Goal: Information Seeking & Learning: Learn about a topic

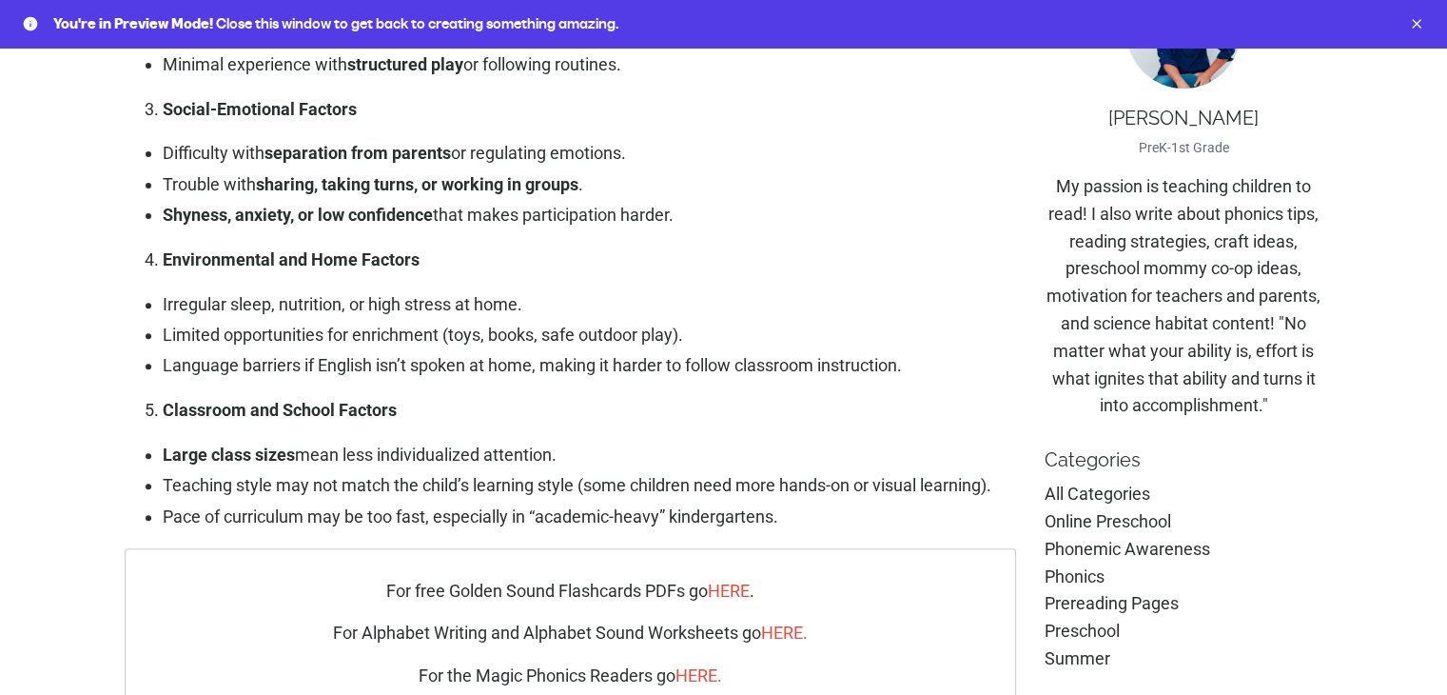
scroll to position [952, 0]
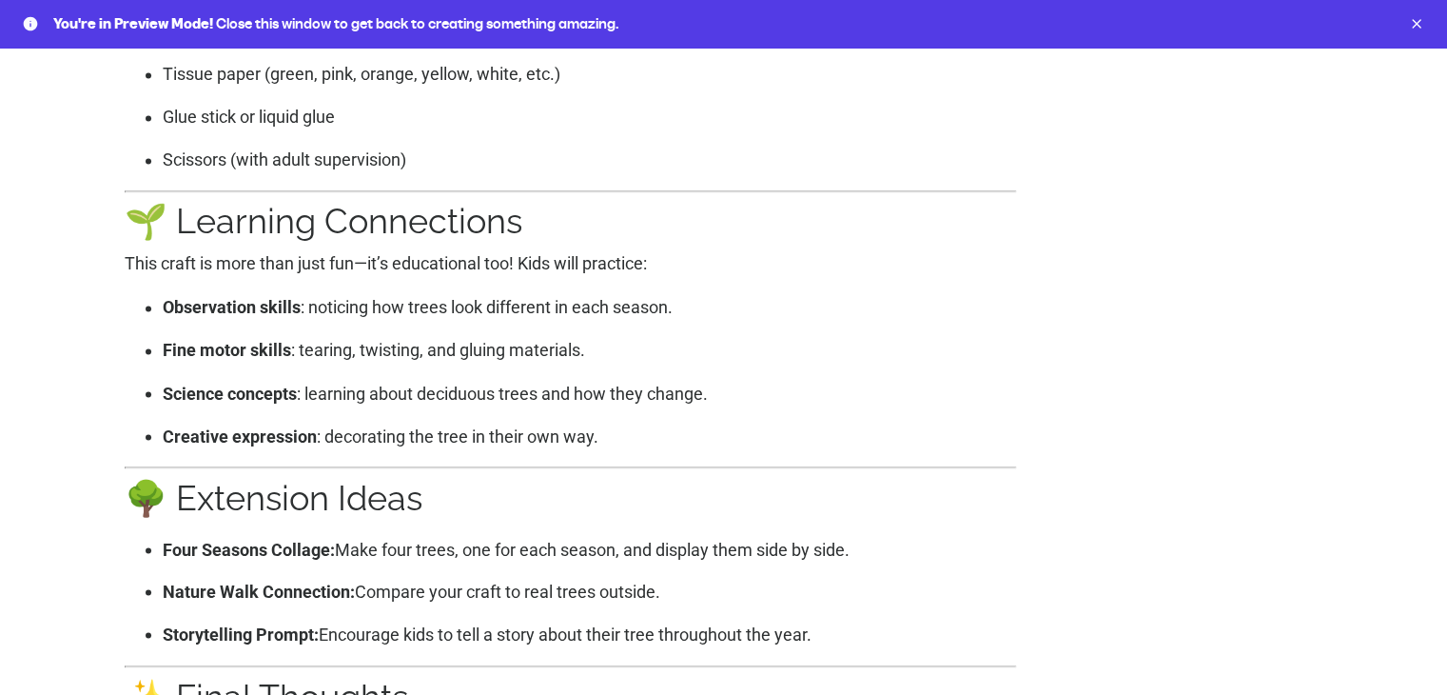
scroll to position [3235, 0]
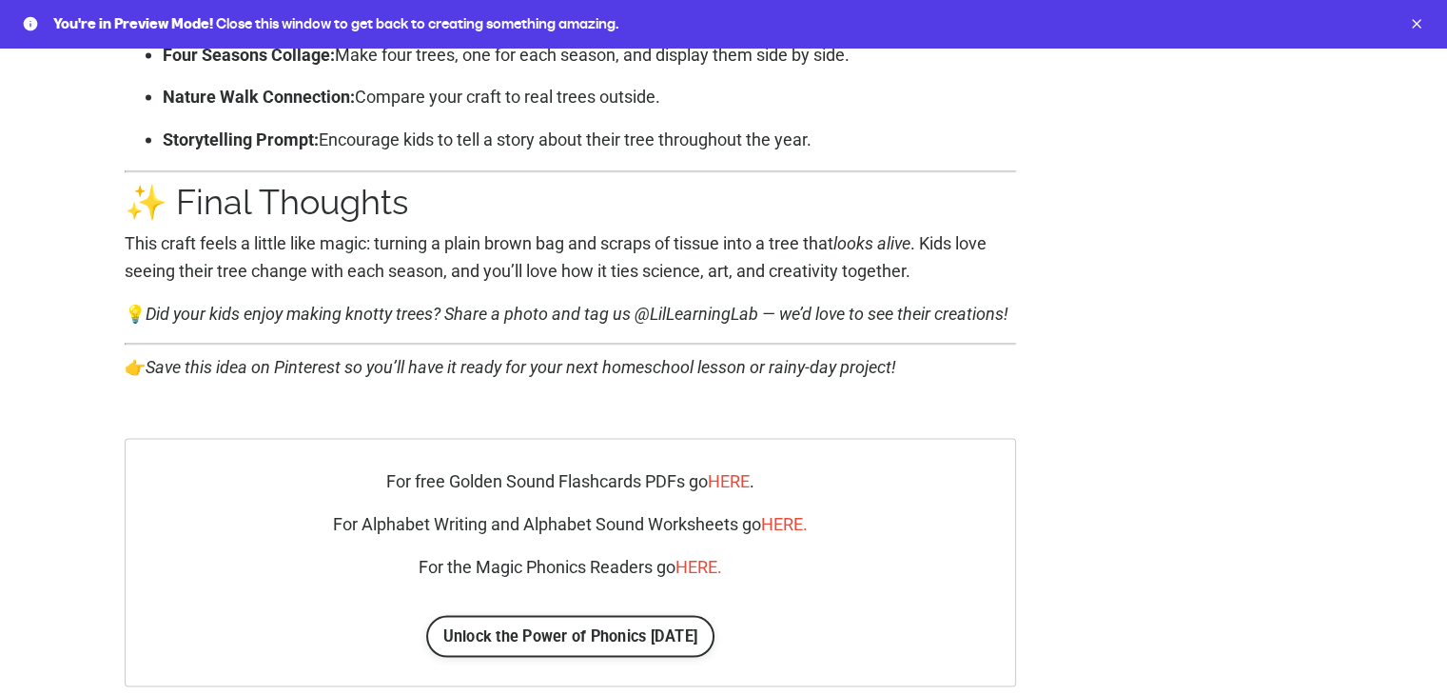
scroll to position [3711, 0]
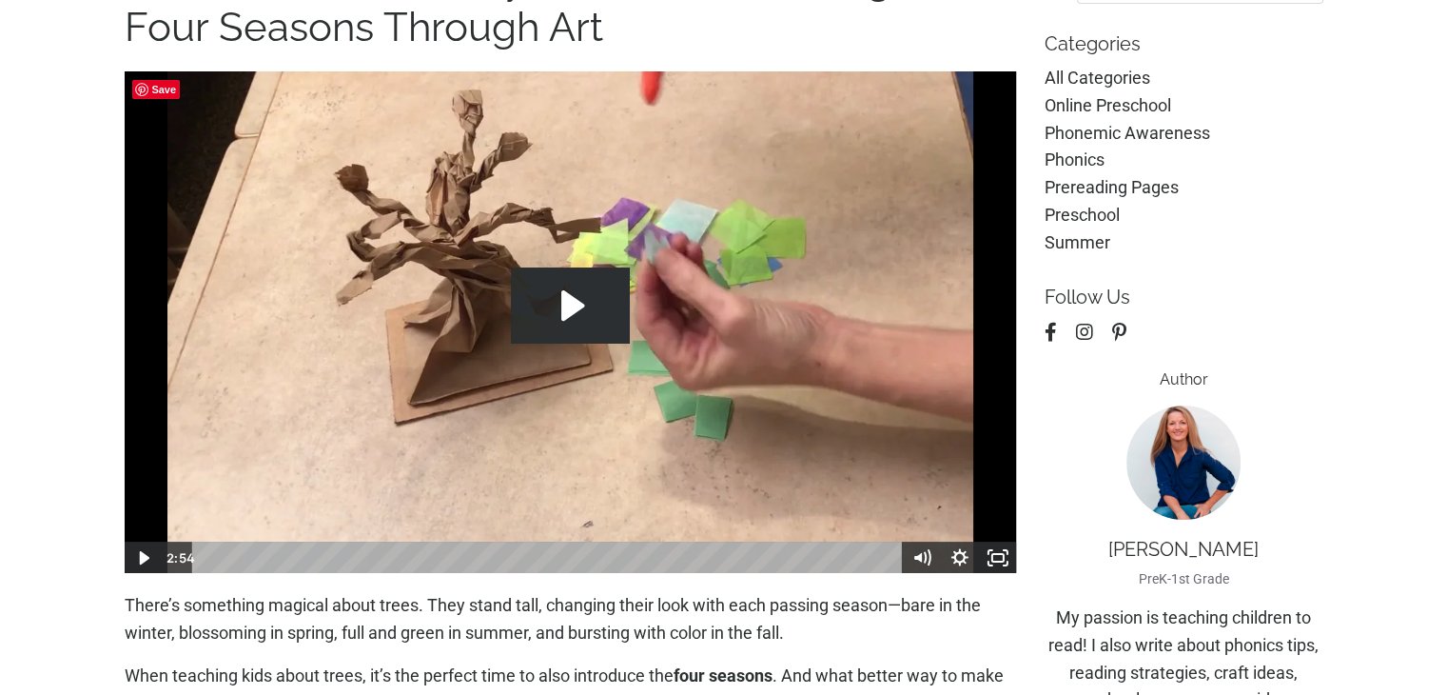
scroll to position [190, 0]
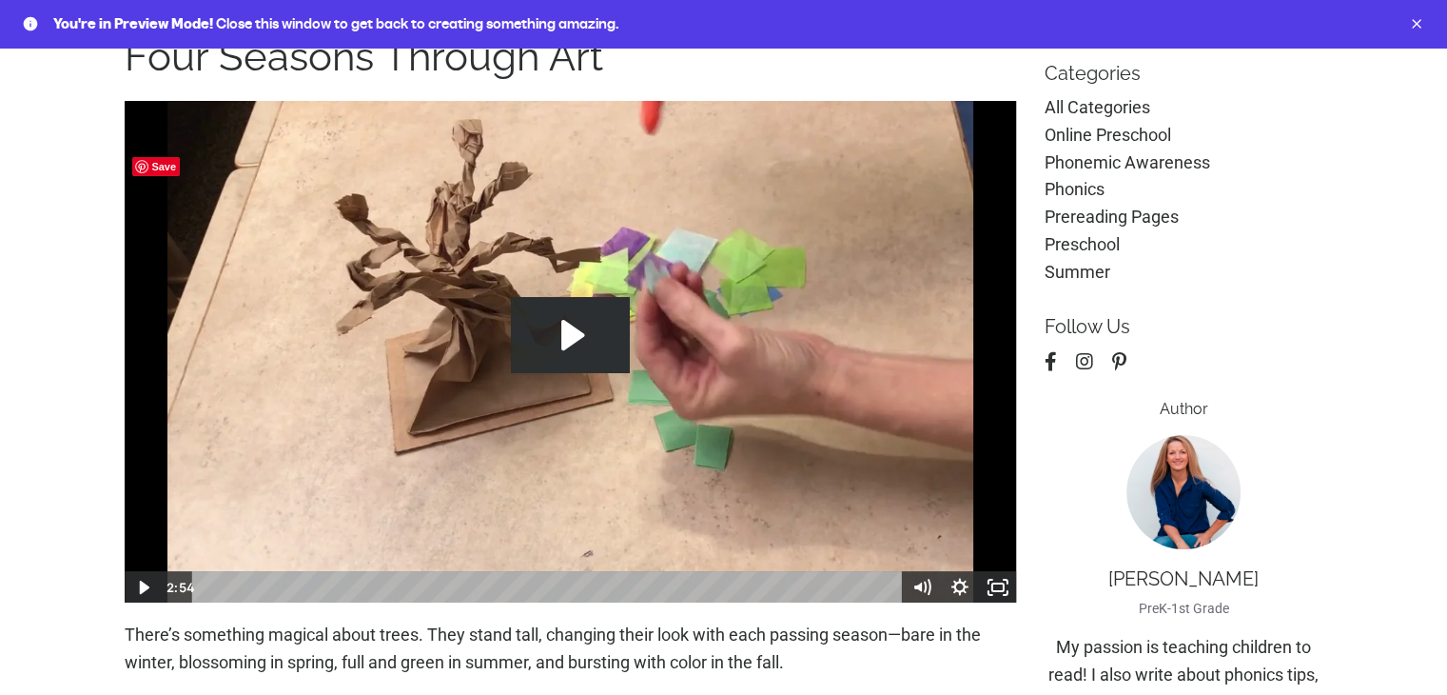
click at [608, 291] on img at bounding box center [571, 351] width 894 height 503
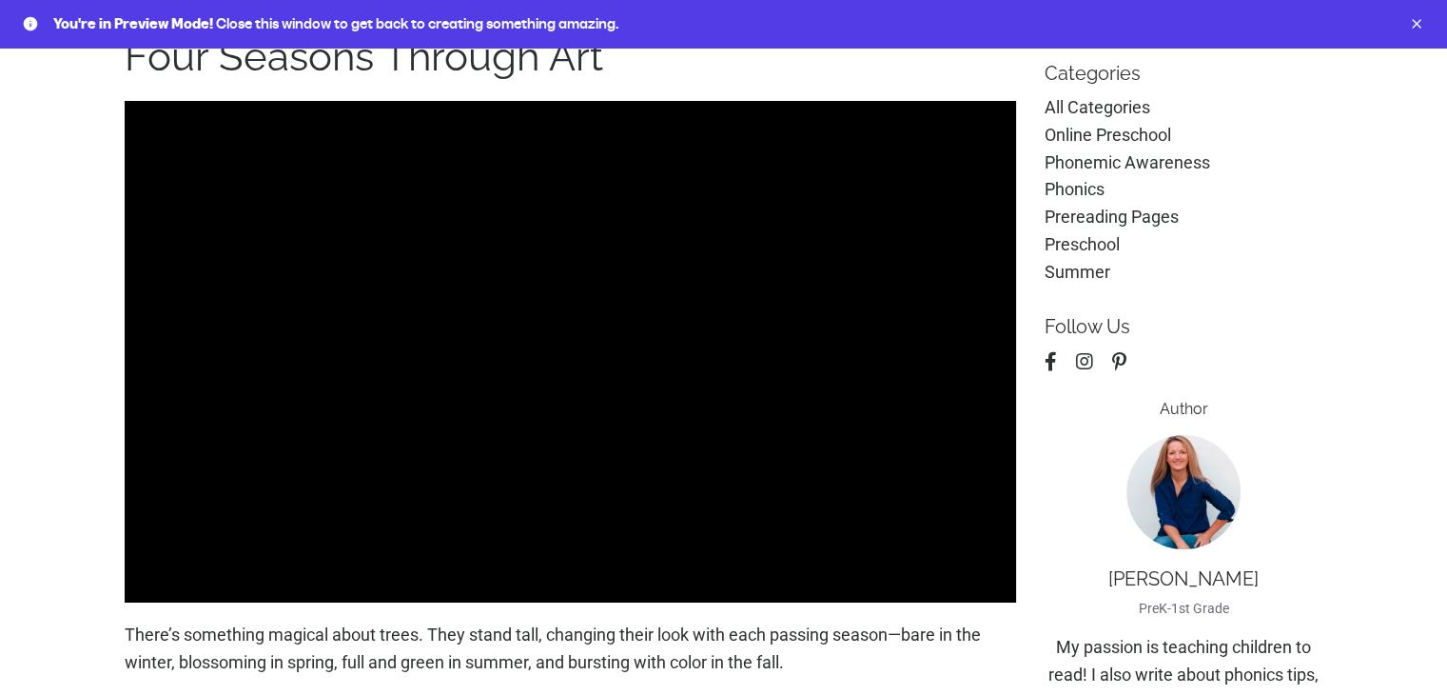
click at [487, 333] on div at bounding box center [571, 351] width 894 height 503
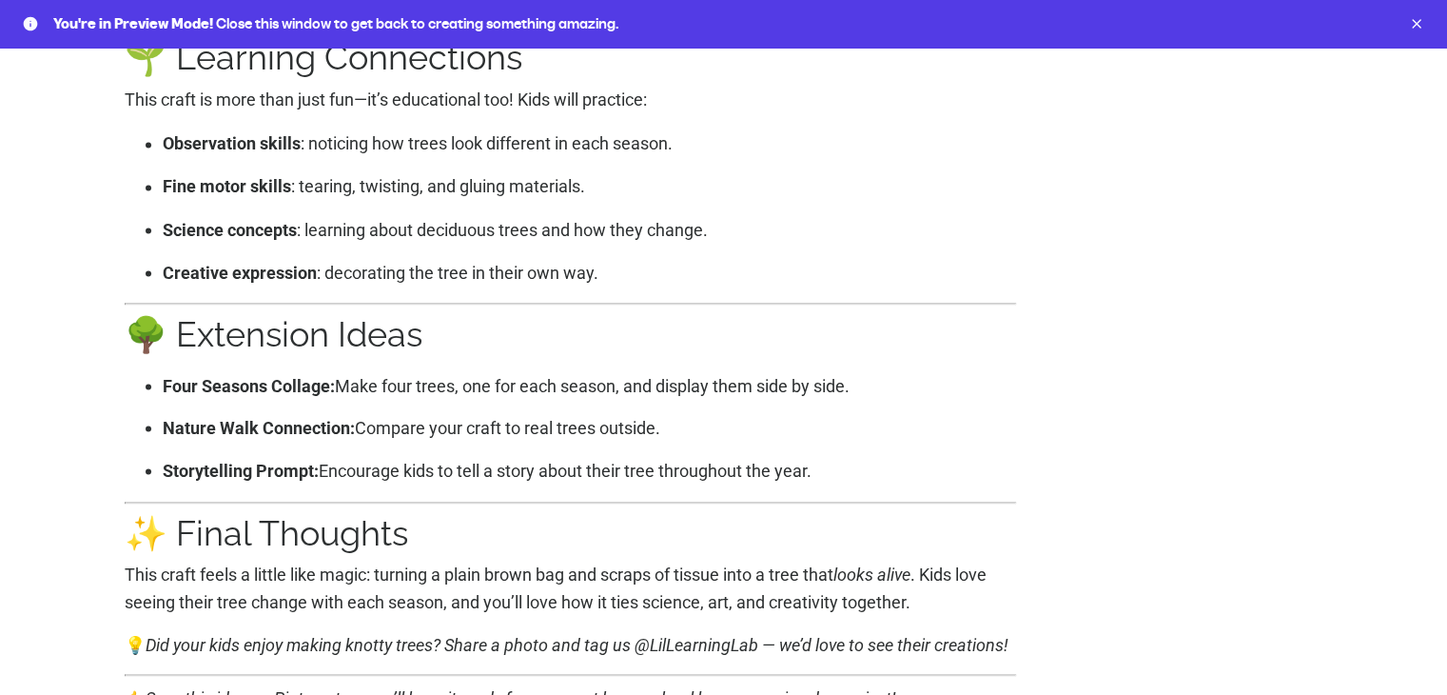
scroll to position [3426, 0]
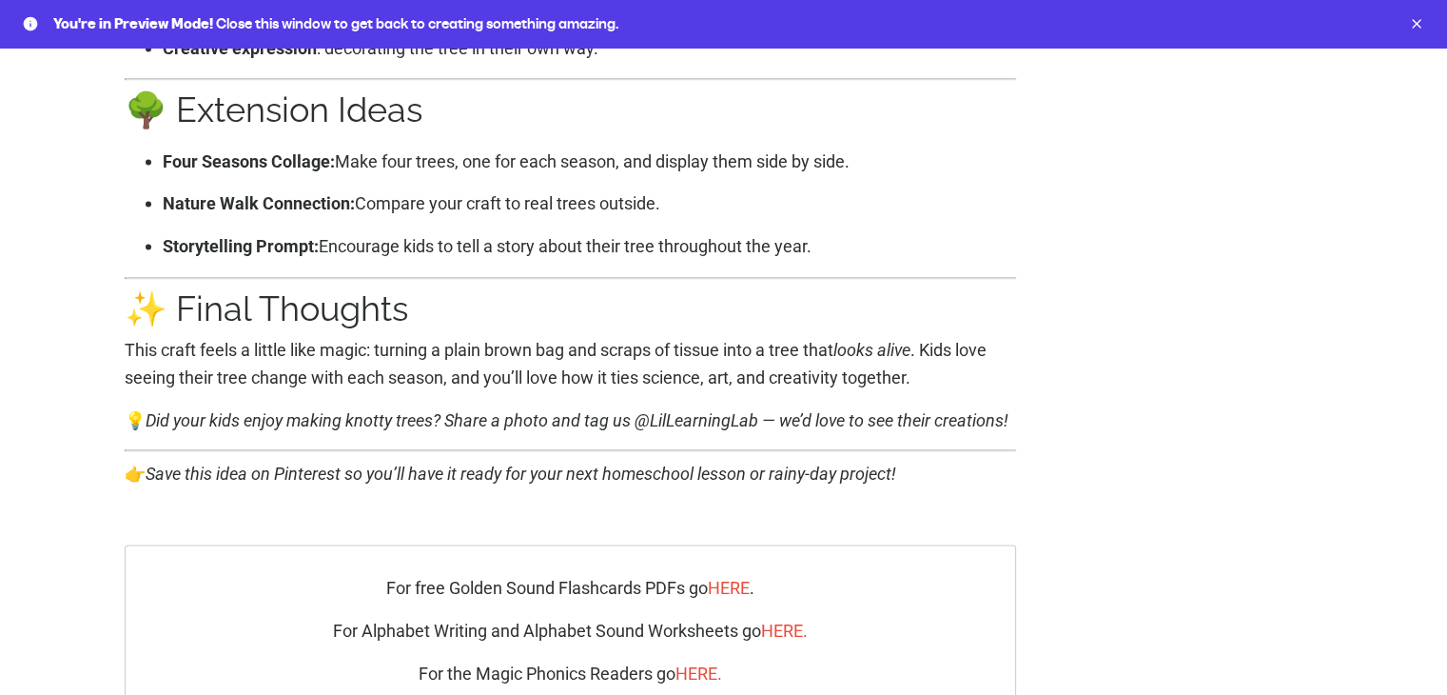
scroll to position [3616, 0]
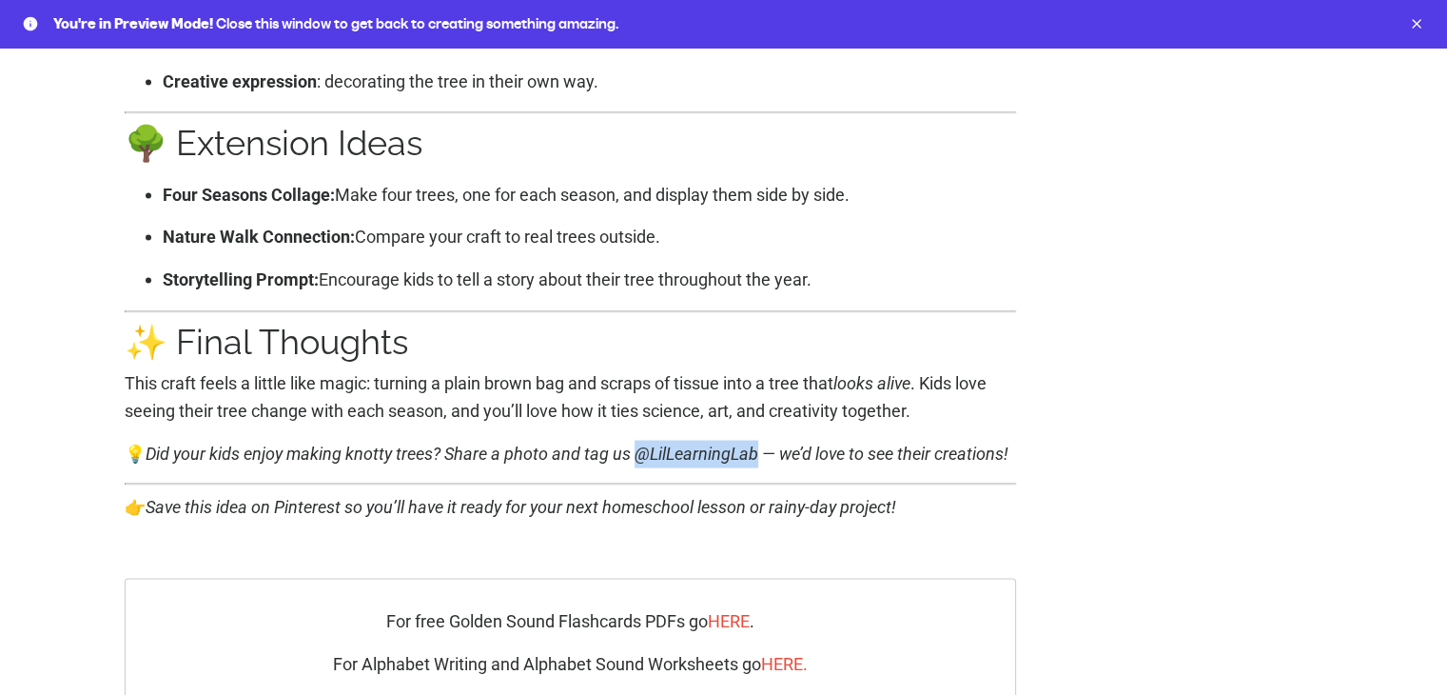
drag, startPoint x: 639, startPoint y: 451, endPoint x: 762, endPoint y: 458, distance: 122.9
click at [762, 458] on em "Did your kids enjoy making knotty trees? Share a photo and tag us @LilLearningL…" at bounding box center [577, 452] width 863 height 20
click at [465, 384] on p "This craft feels a little like magic: turning a plain brown bag and scraps of t…" at bounding box center [571, 396] width 893 height 55
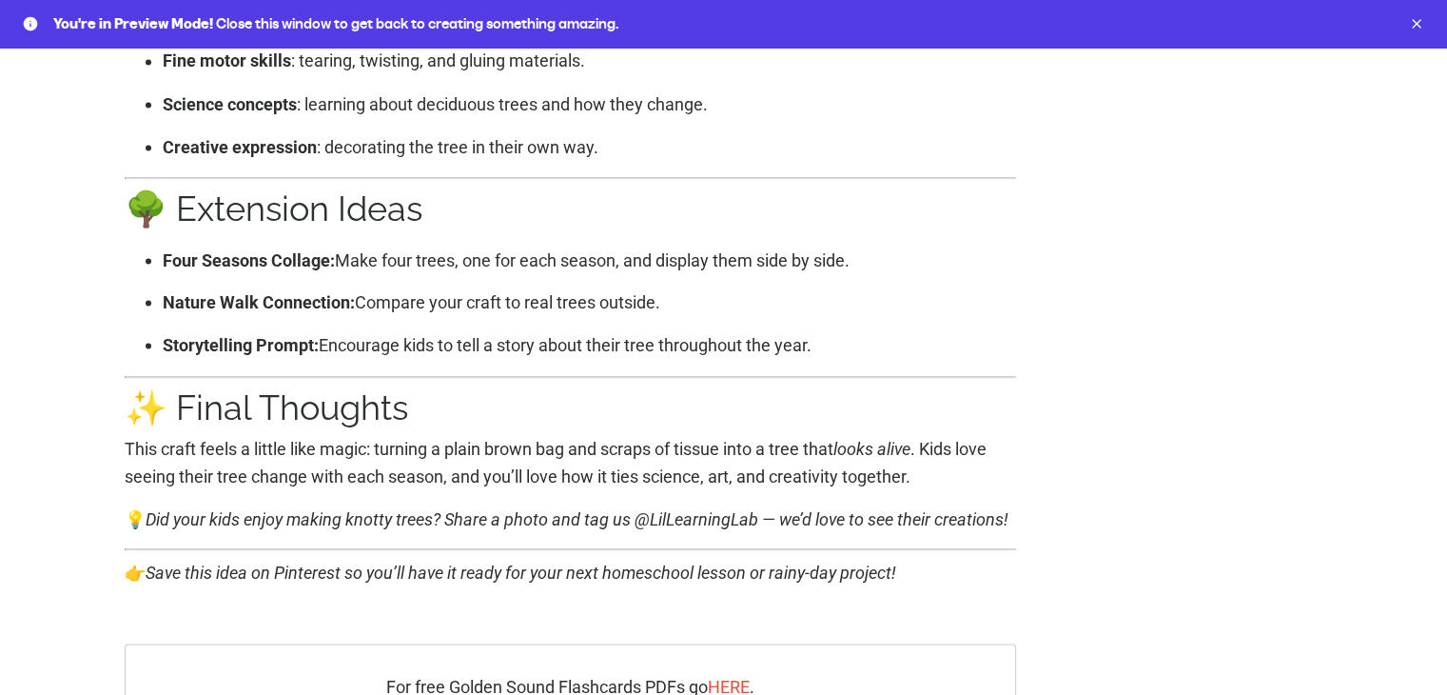
scroll to position [3711, 0]
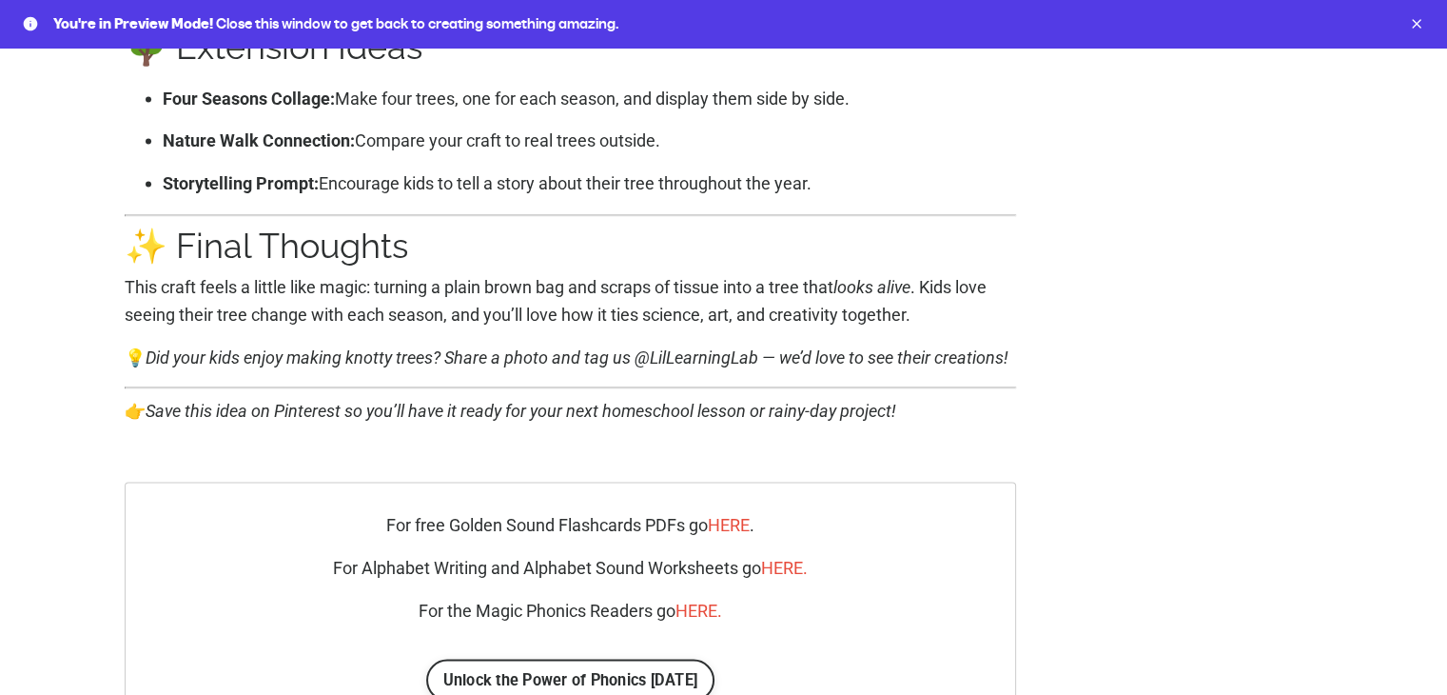
click at [644, 358] on em "Did your kids enjoy making knotty trees? Share a photo and tag us @LilLearningL…" at bounding box center [577, 357] width 863 height 20
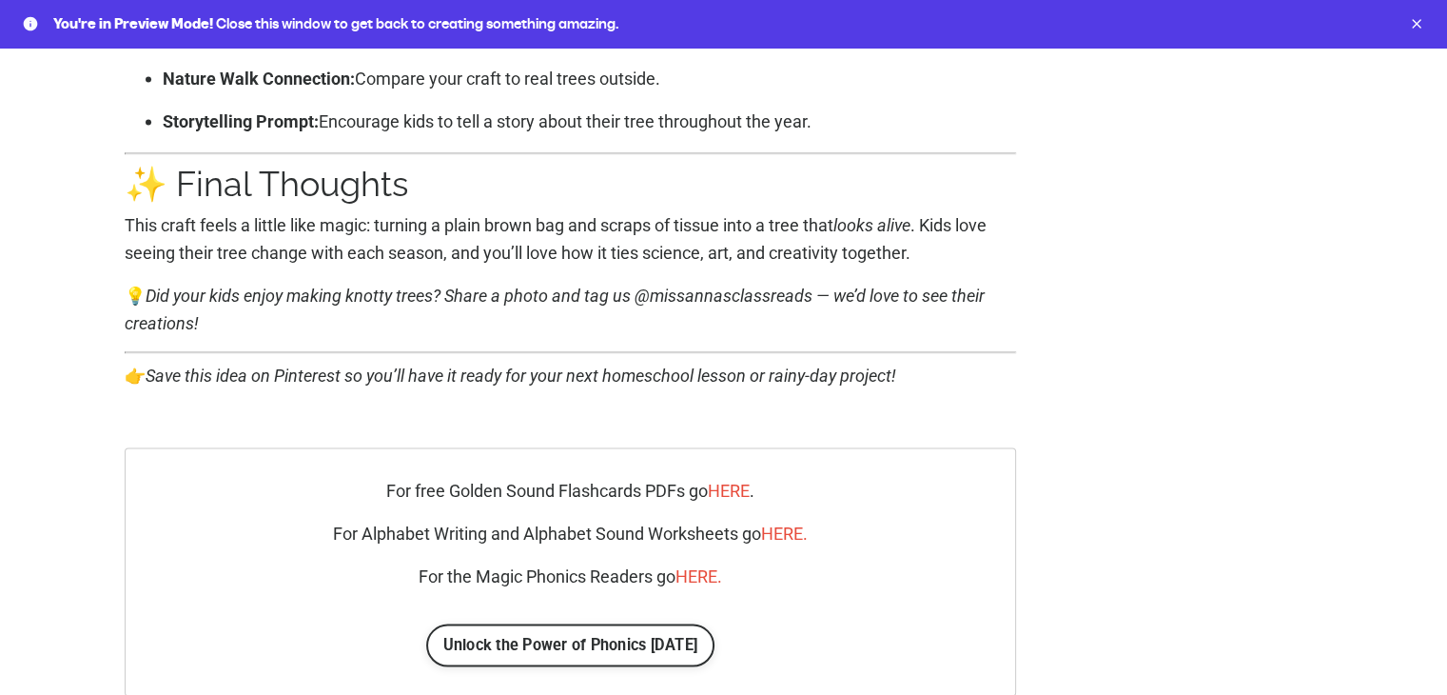
scroll to position [3806, 0]
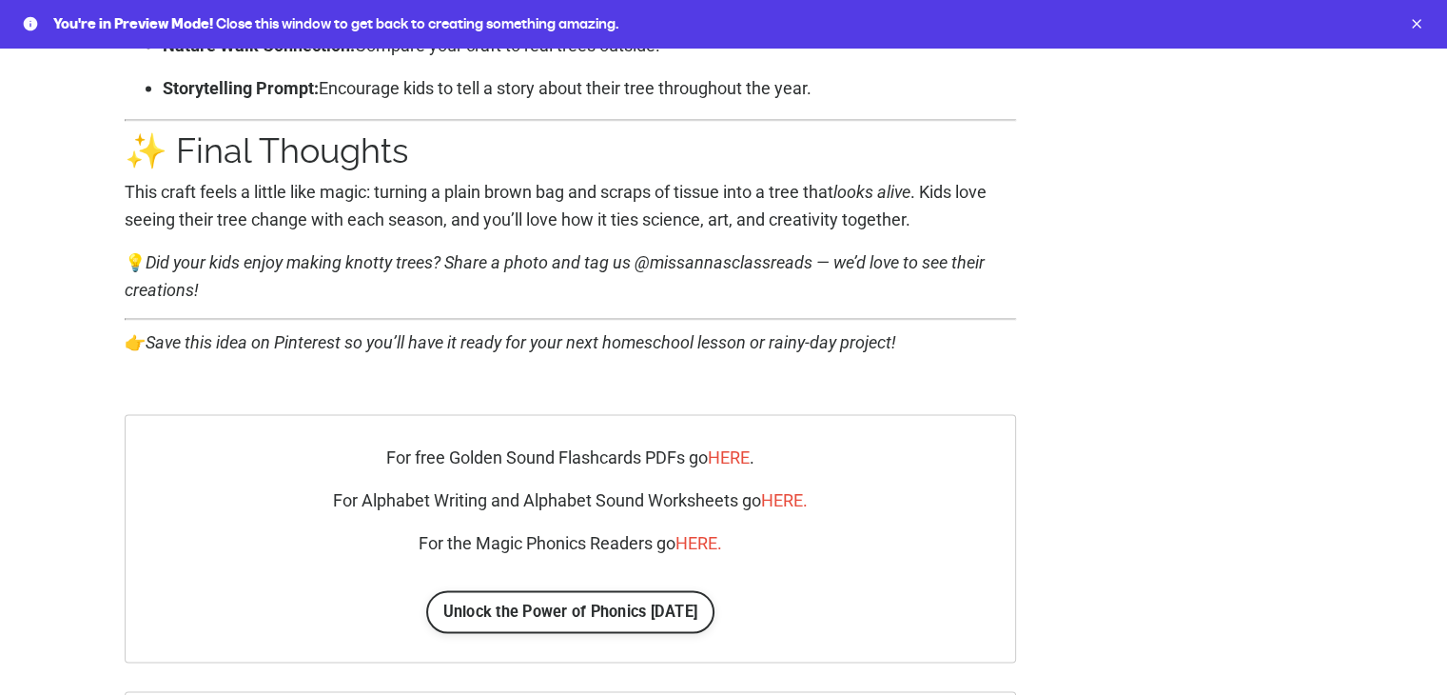
click at [217, 344] on em "Save this idea on Pinterest so you’ll have it ready for your next homeschool le…" at bounding box center [521, 342] width 751 height 20
drag, startPoint x: 154, startPoint y: 342, endPoint x: 236, endPoint y: 347, distance: 82.0
click at [236, 347] on em "Save this idea on Pinterest so you’ll have it ready for your next homeschool le…" at bounding box center [521, 342] width 751 height 20
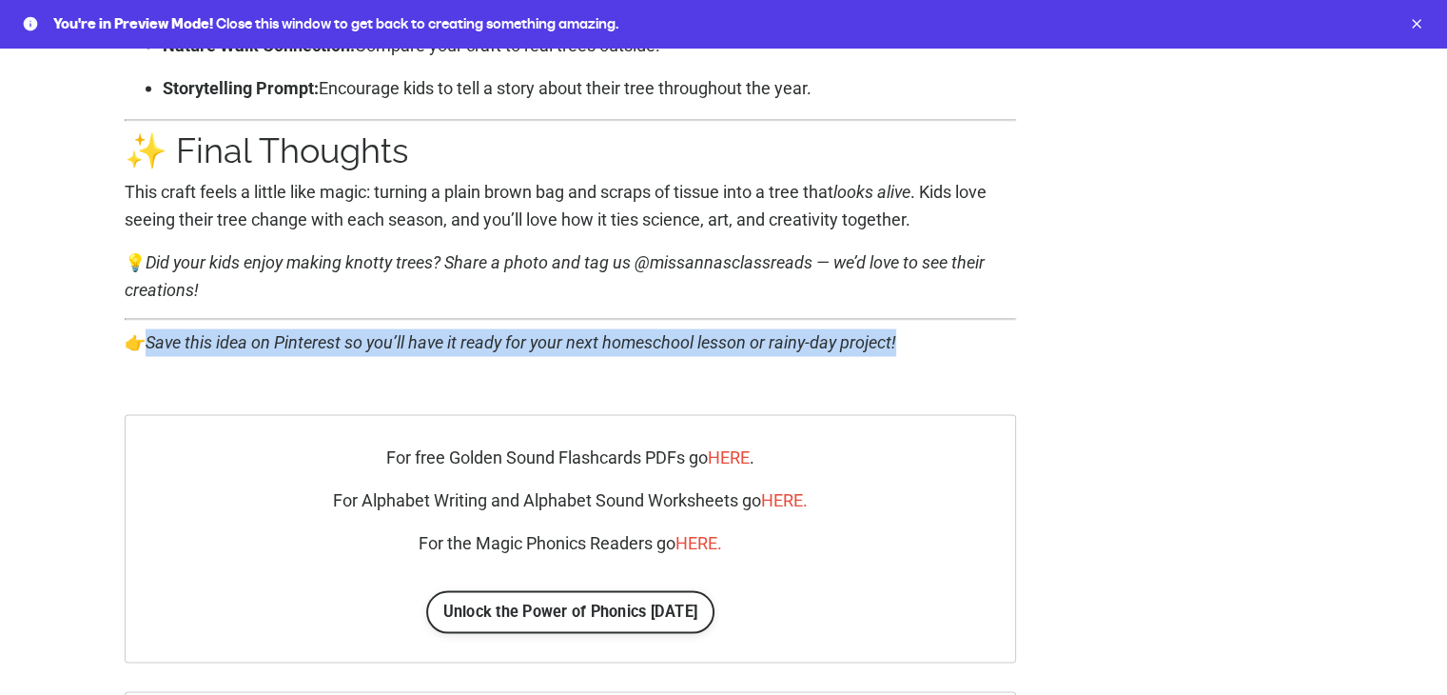
drag, startPoint x: 153, startPoint y: 341, endPoint x: 952, endPoint y: 344, distance: 799.3
click at [952, 344] on p "👉 Save this idea on Pinterest so you’ll have it ready for your next homeschool …" at bounding box center [571, 343] width 893 height 28
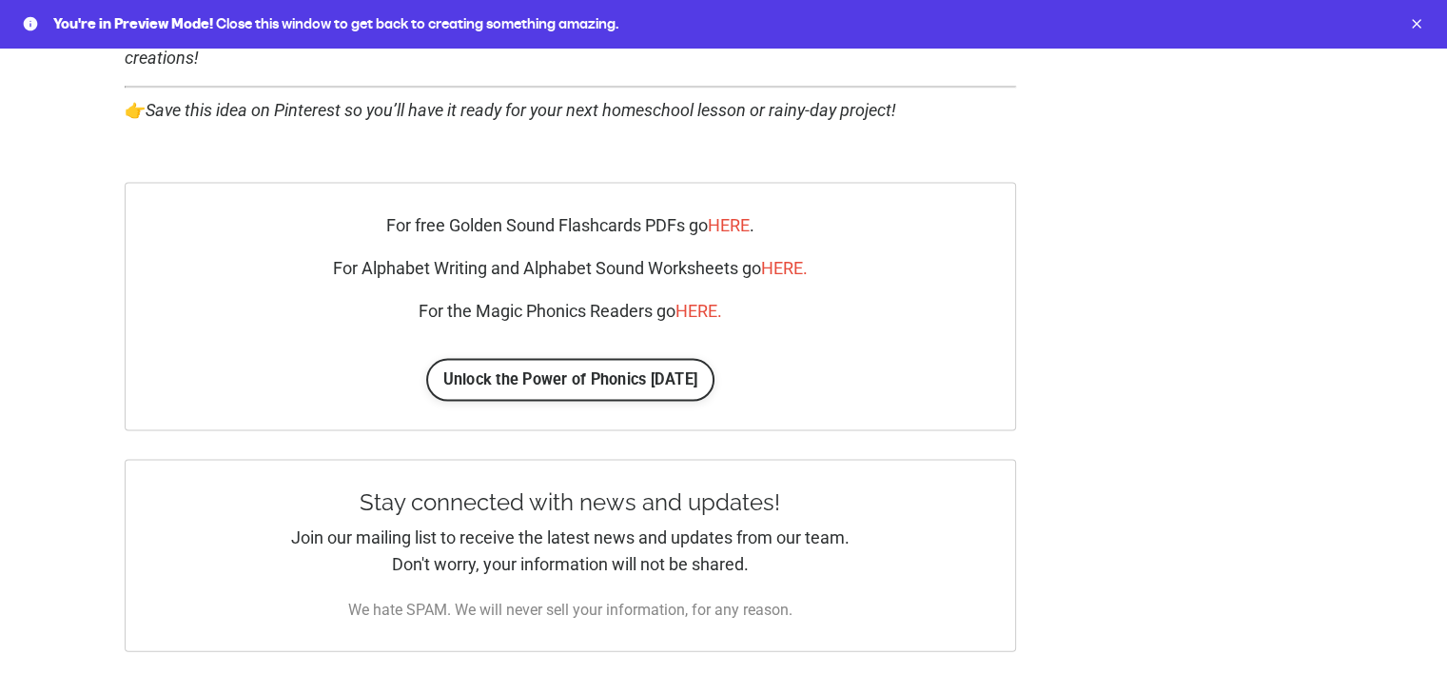
scroll to position [3996, 0]
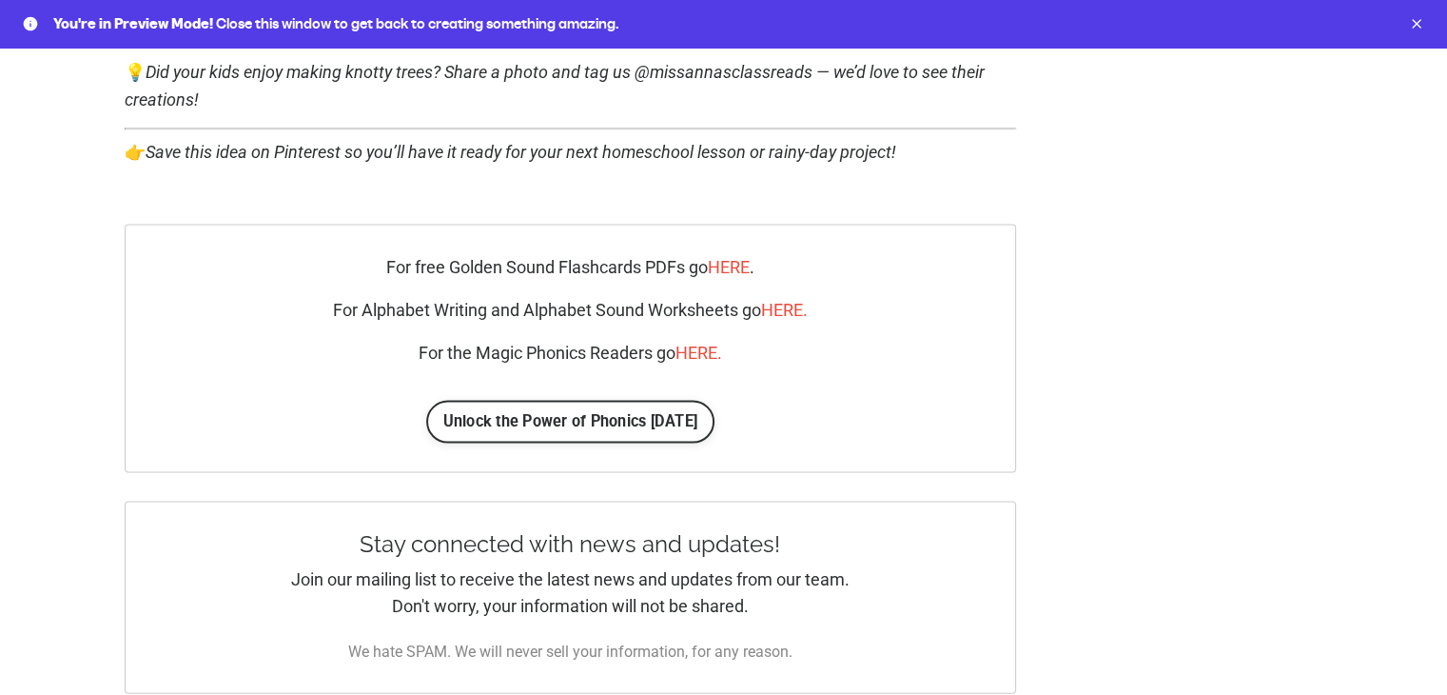
click at [359, 272] on p "For free Golden Sound Flashcards PDFs go HERE ." at bounding box center [571, 268] width 776 height 28
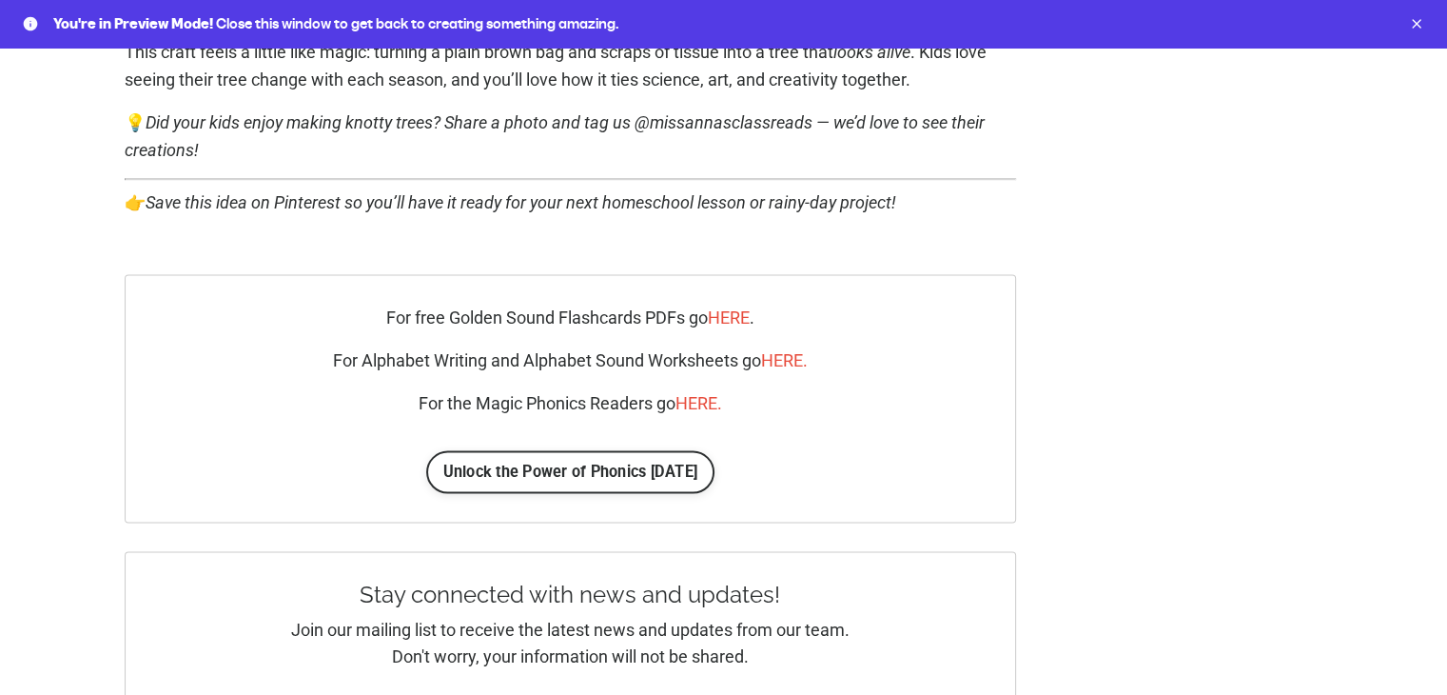
scroll to position [3901, 0]
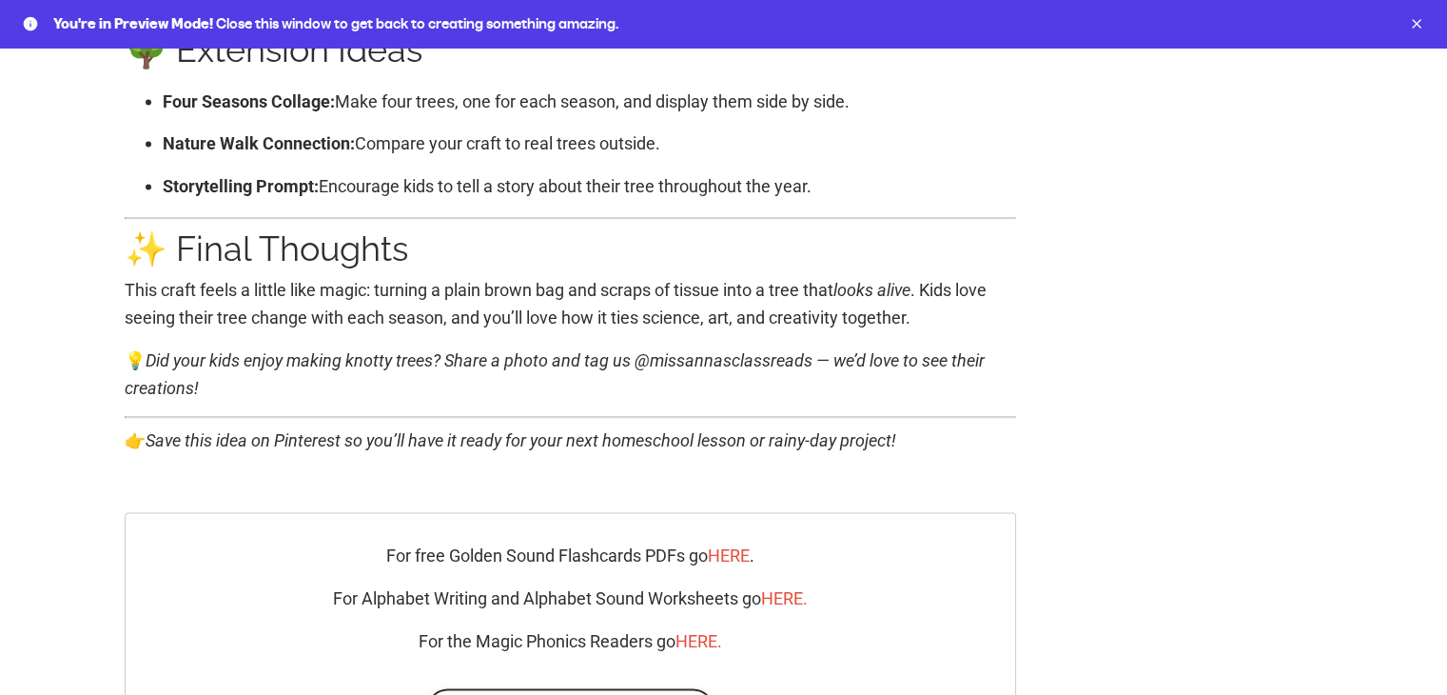
scroll to position [3616, 0]
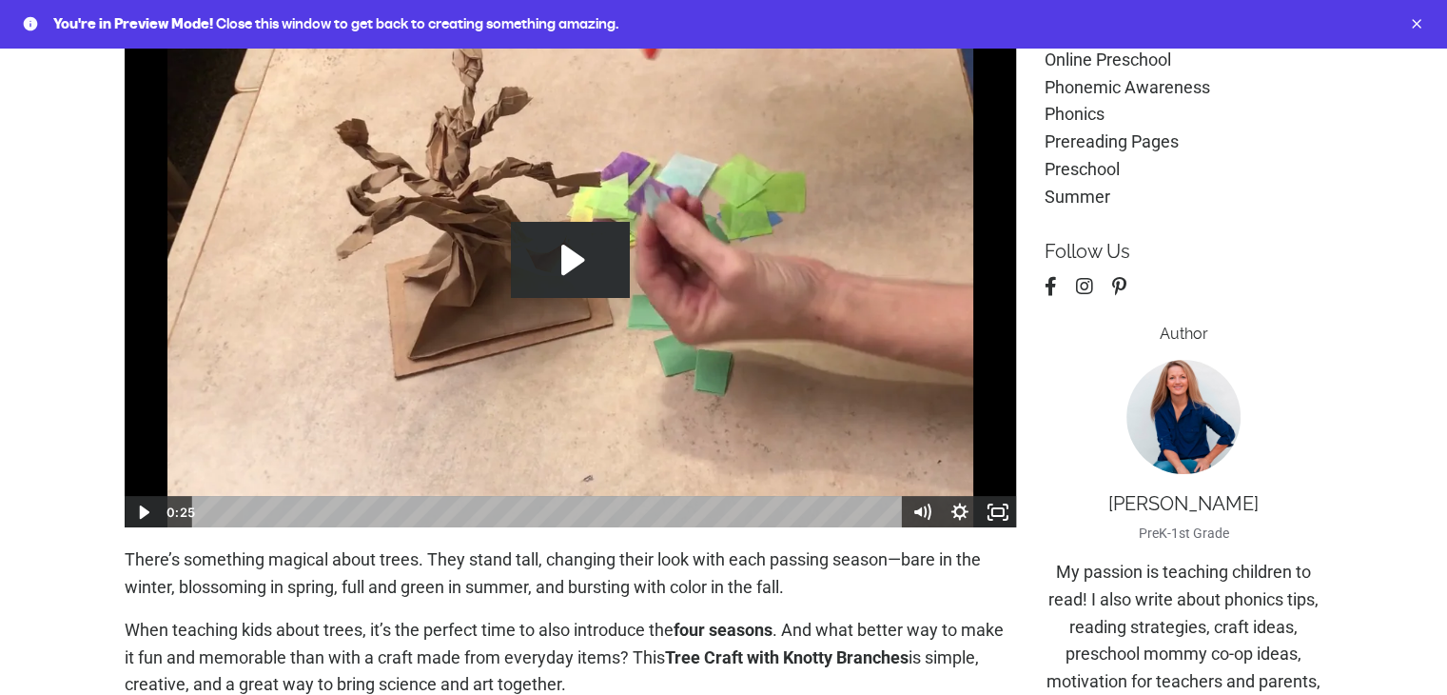
scroll to position [0, 0]
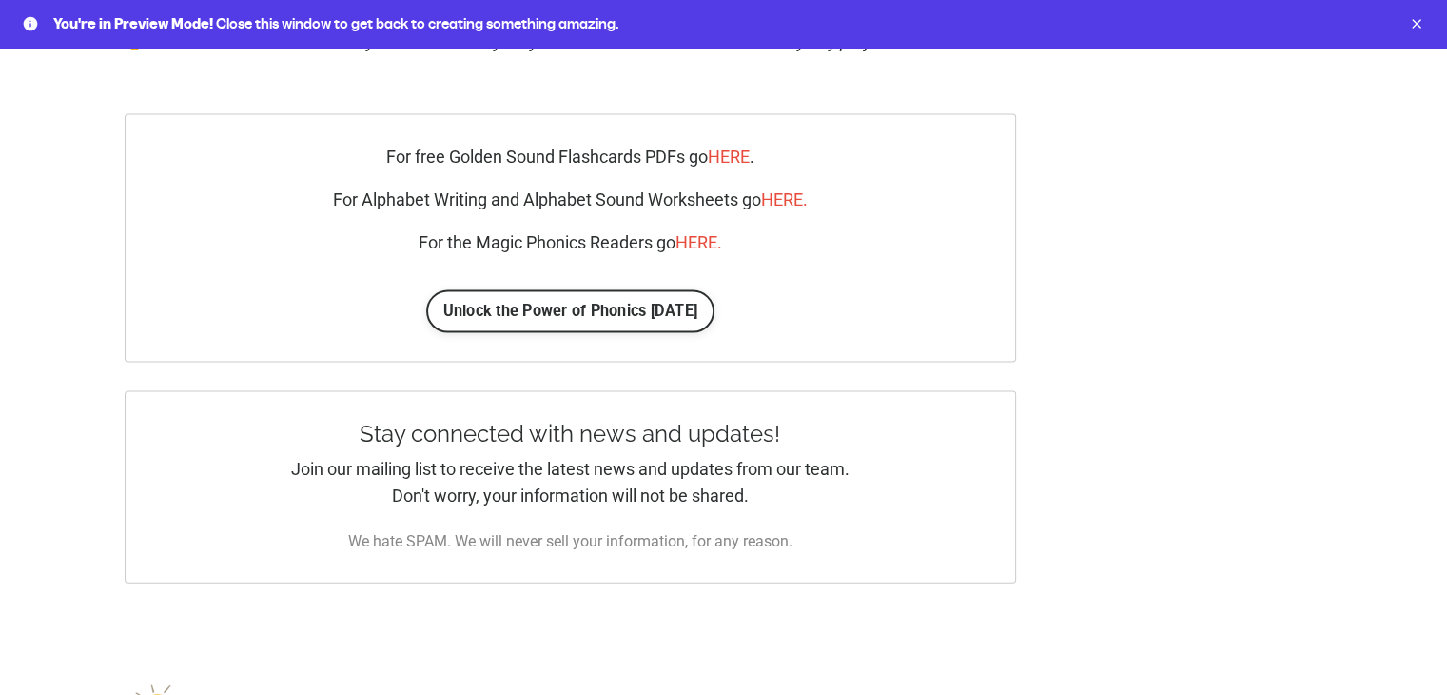
scroll to position [4167, 0]
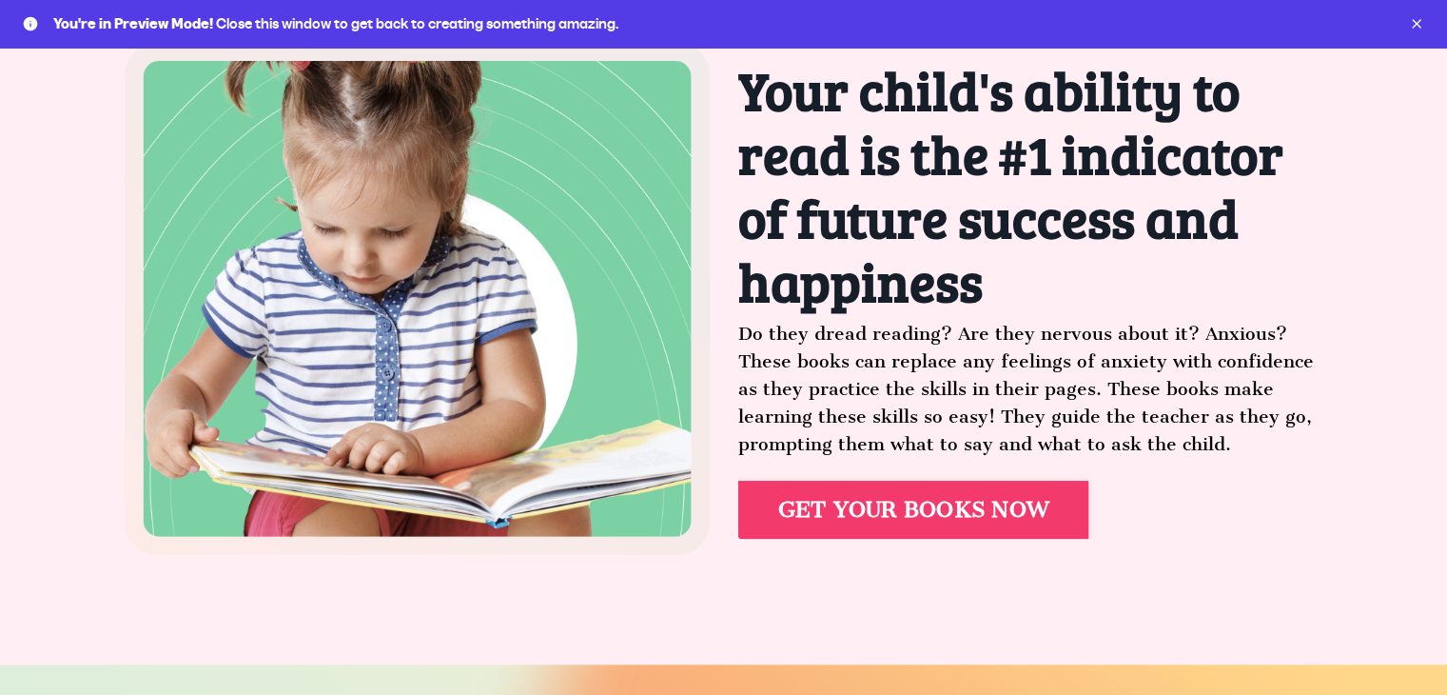
scroll to position [1522, 0]
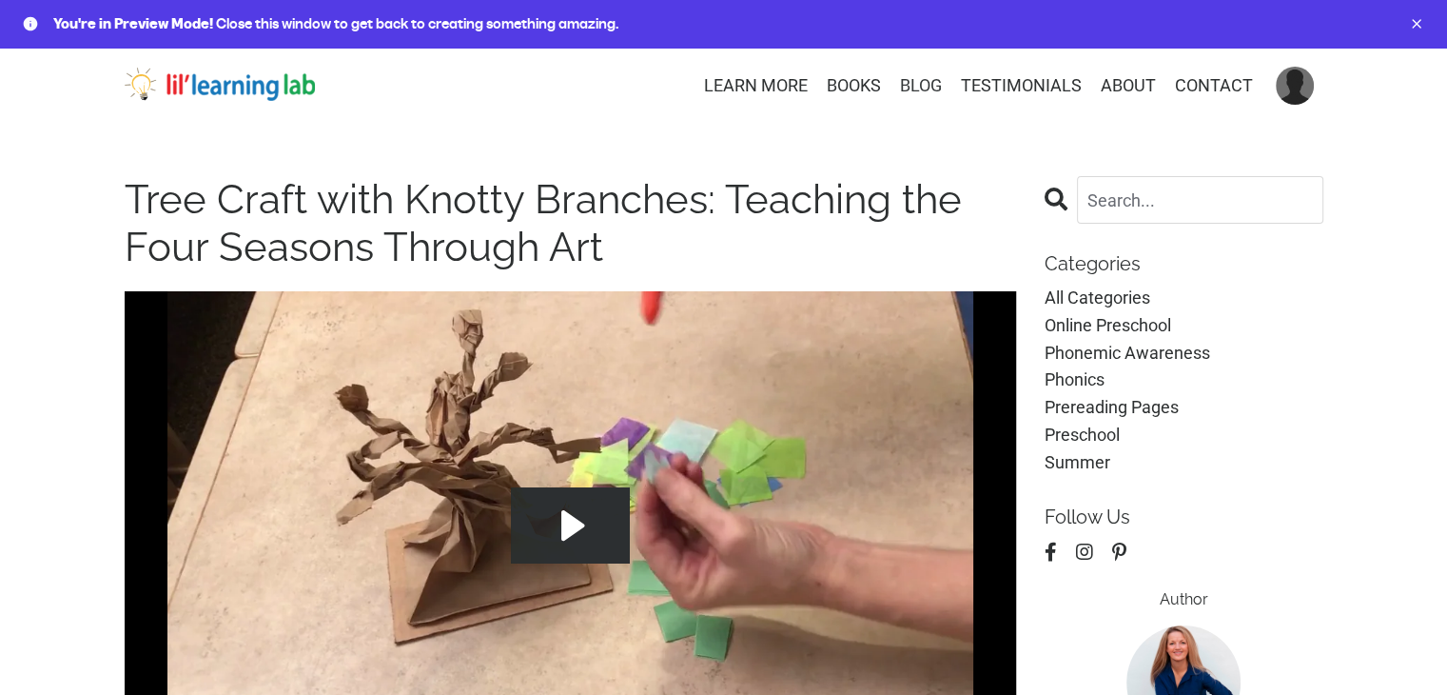
click at [925, 87] on link "BLOG" at bounding box center [921, 86] width 42 height 28
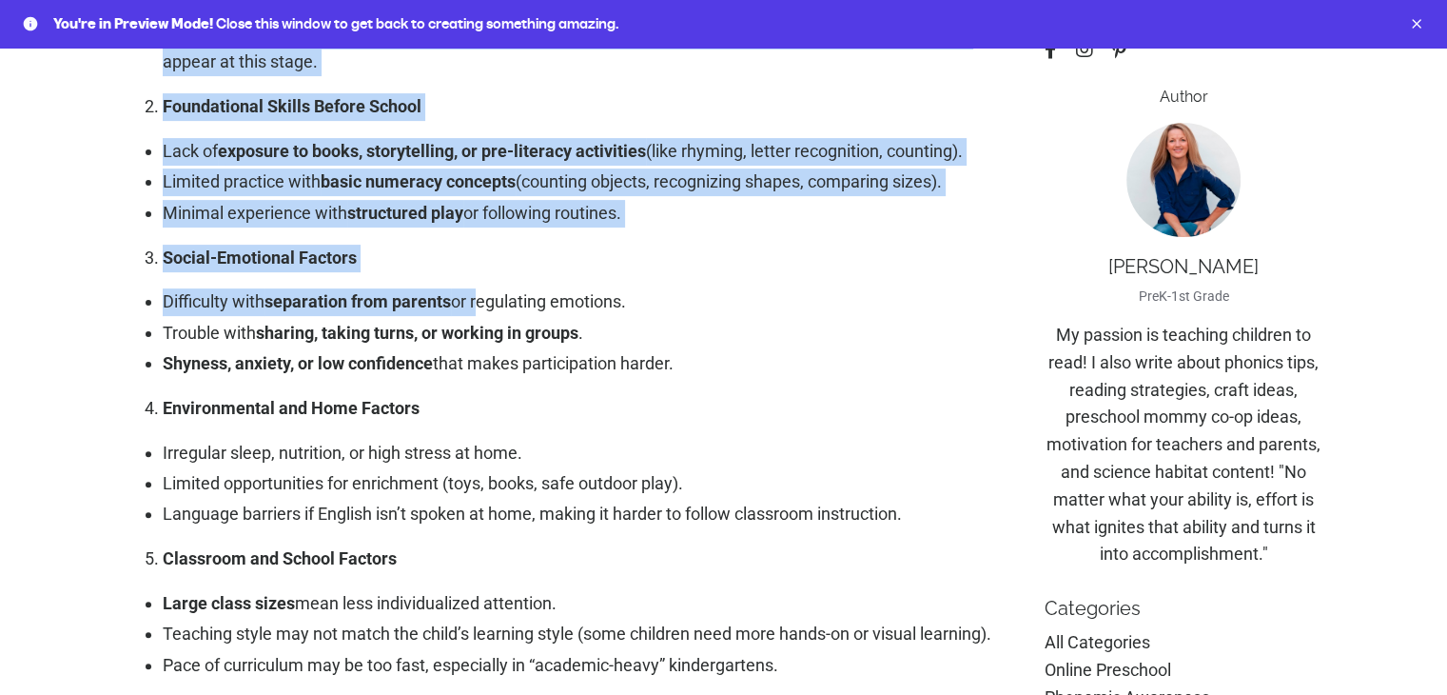
scroll to position [761, 0]
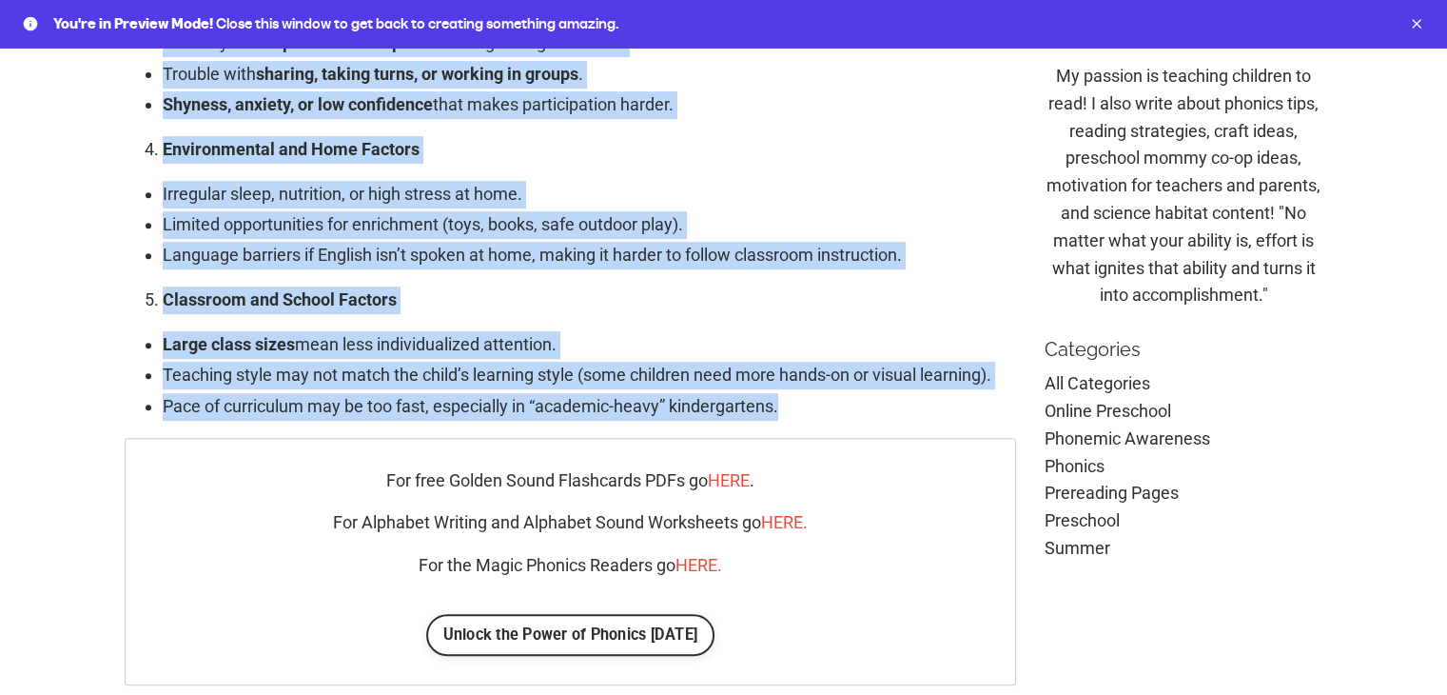
drag, startPoint x: 127, startPoint y: 104, endPoint x: 834, endPoint y: 363, distance: 752.9
click at [834, 363] on div "Why do some children not thrive academically in kindergarten? There are quite a…" at bounding box center [570, 175] width 921 height 1548
copy div "Why do some children not thrive academically in kindergarten? There are quite a…"
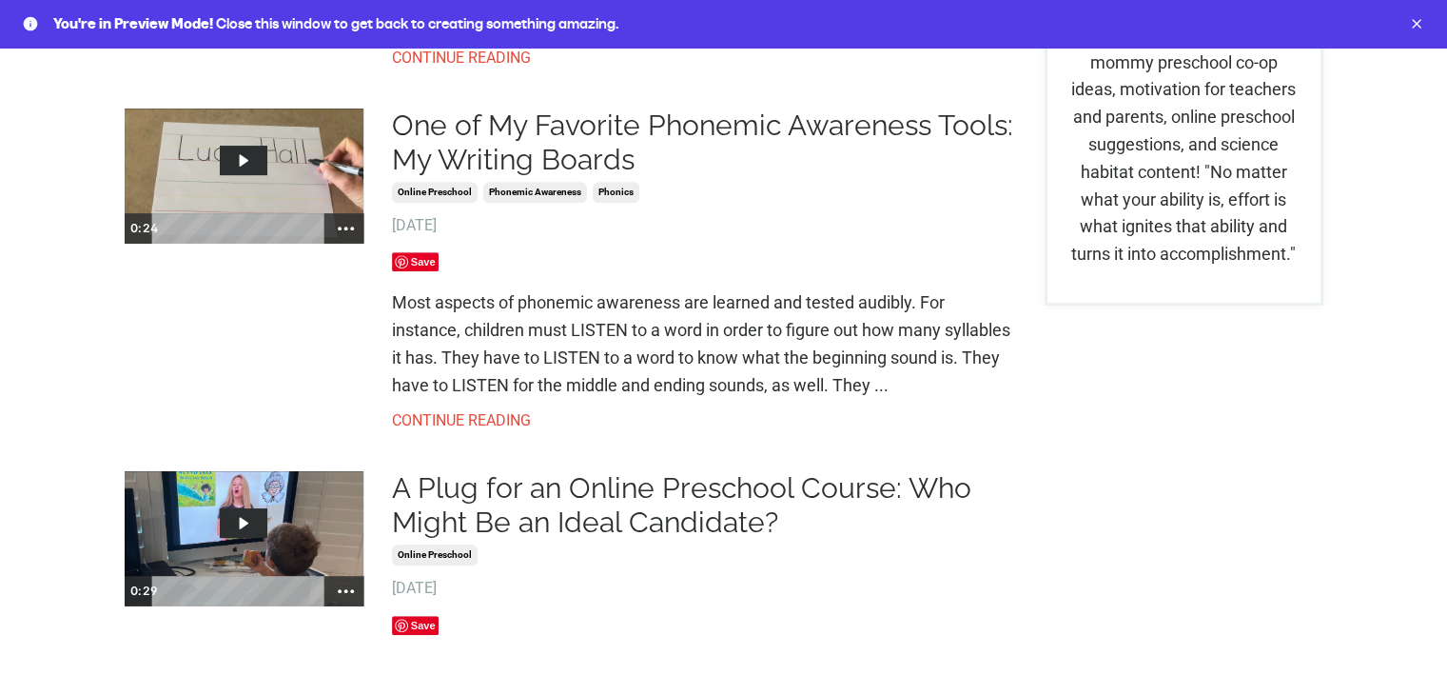
scroll to position [1142, 0]
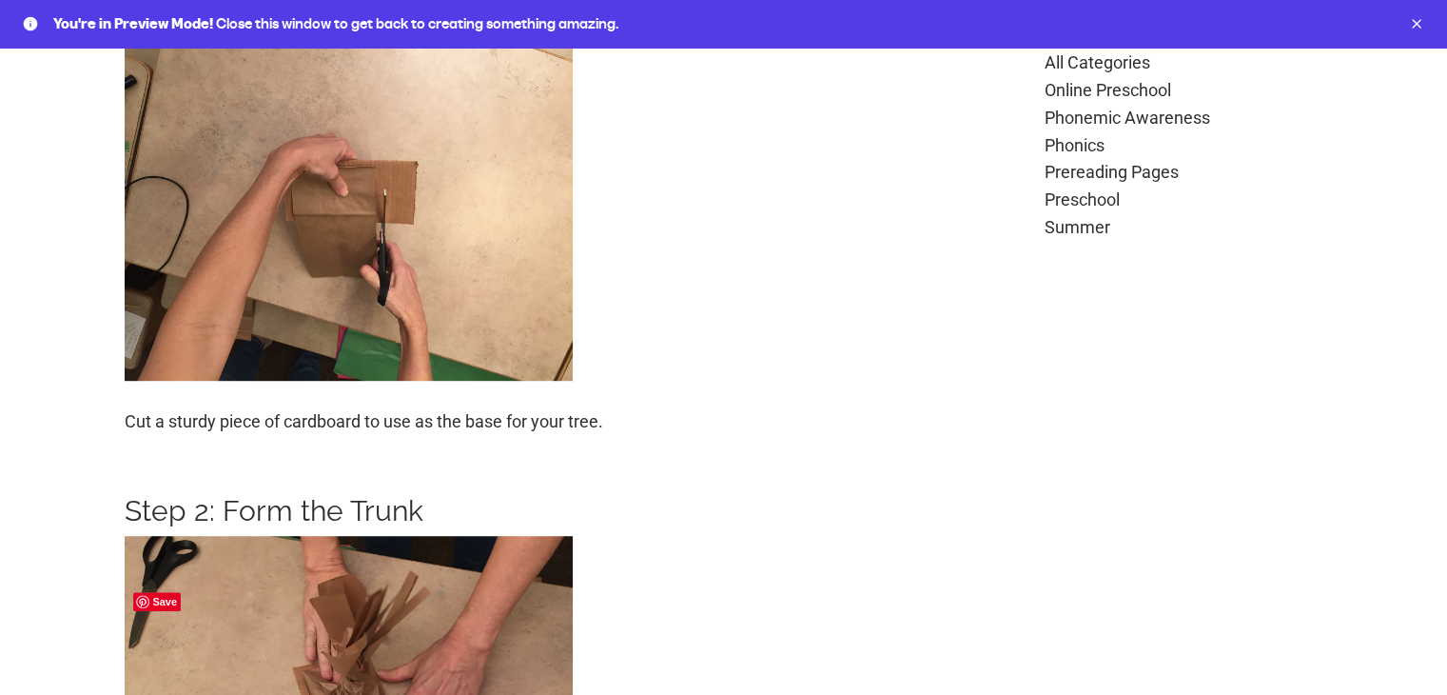
scroll to position [1427, 0]
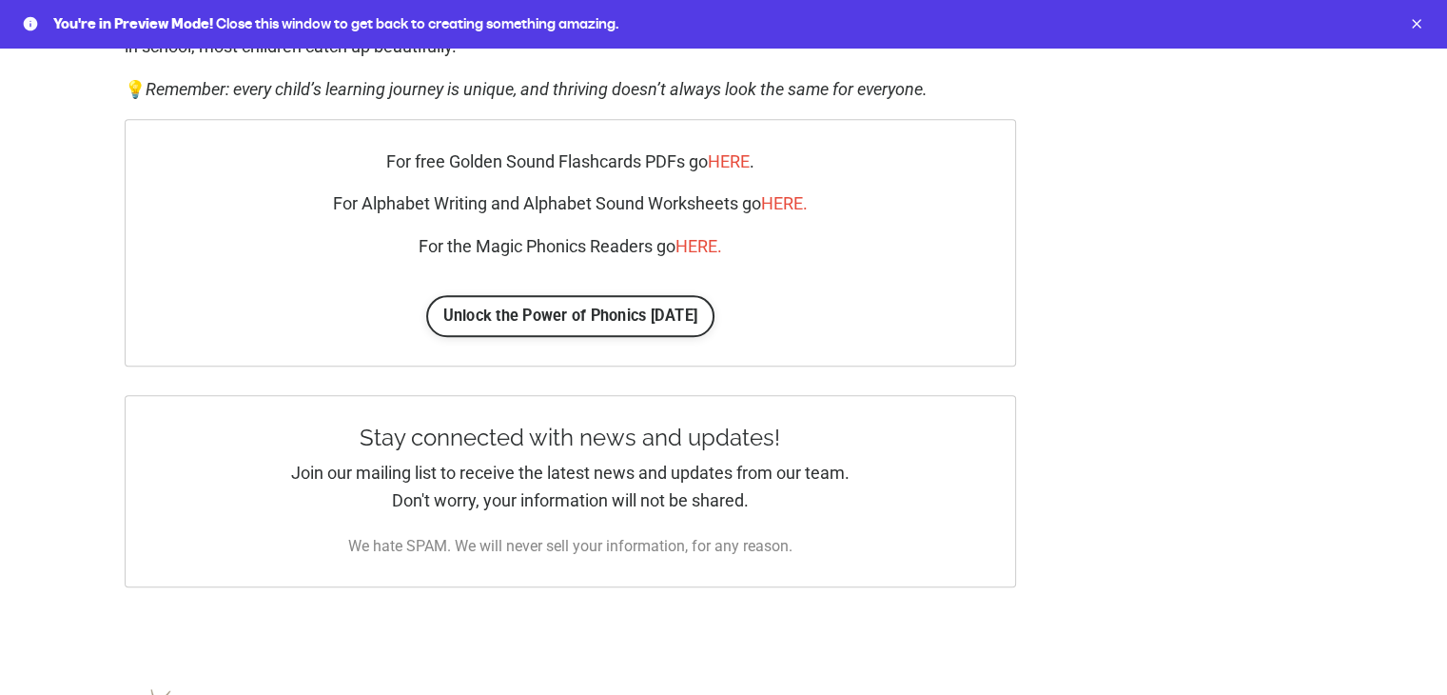
scroll to position [1868, 0]
